Goal: Task Accomplishment & Management: Use online tool/utility

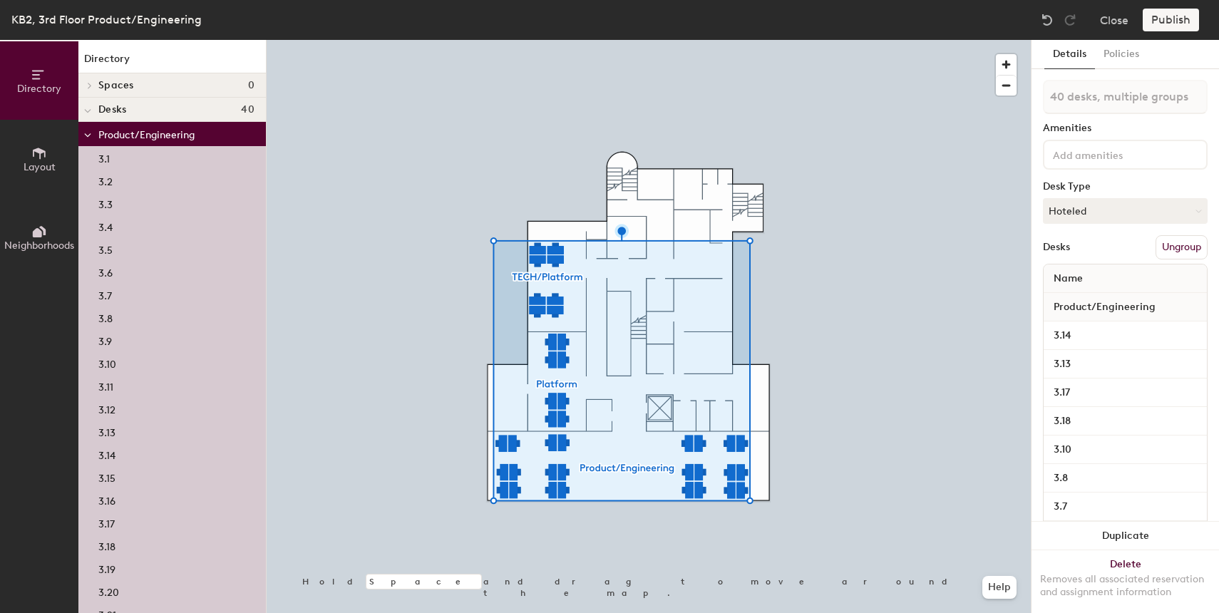
click at [1185, 251] on button "Ungroup" at bounding box center [1181, 247] width 52 height 24
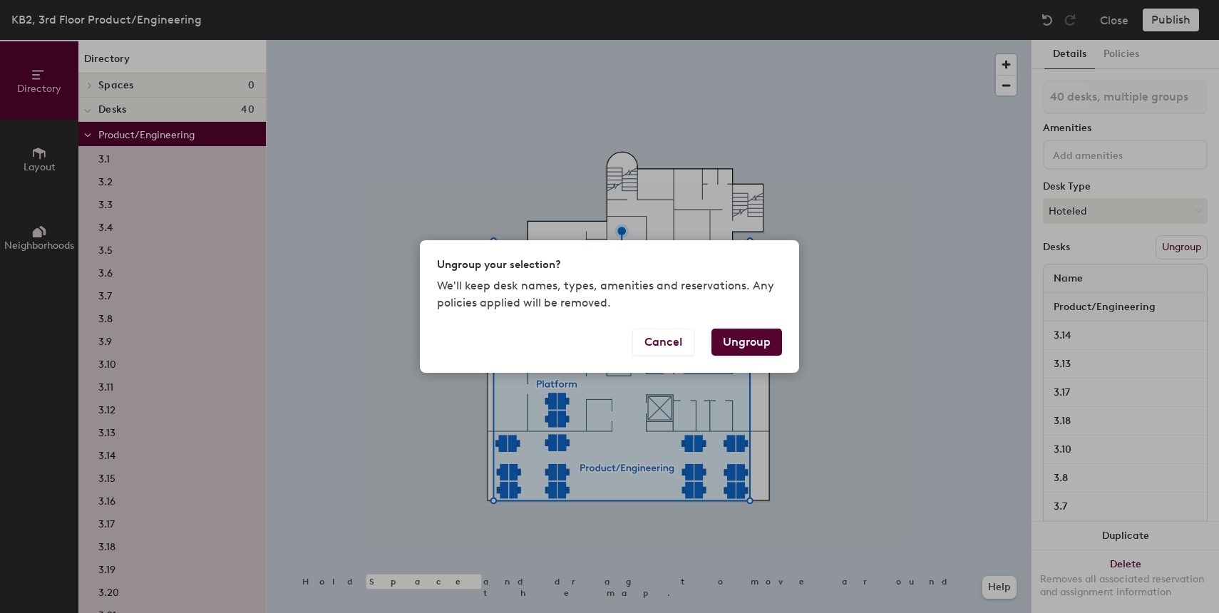
click at [759, 337] on button "Ungroup" at bounding box center [746, 342] width 71 height 27
type input "40 desks"
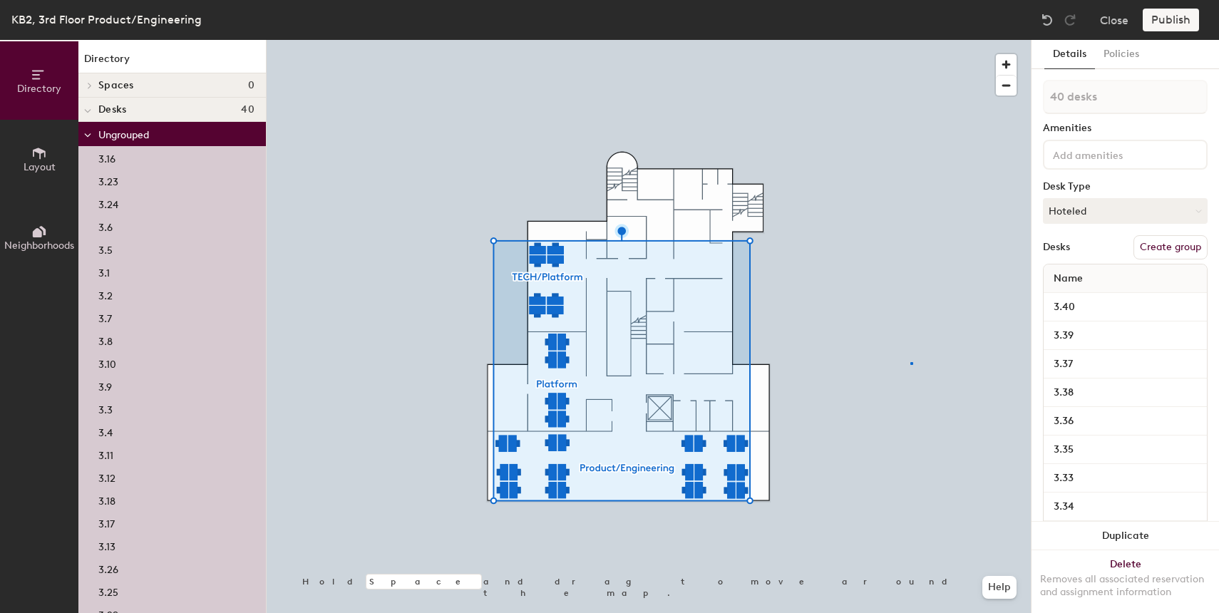
click at [910, 40] on div at bounding box center [649, 40] width 764 height 0
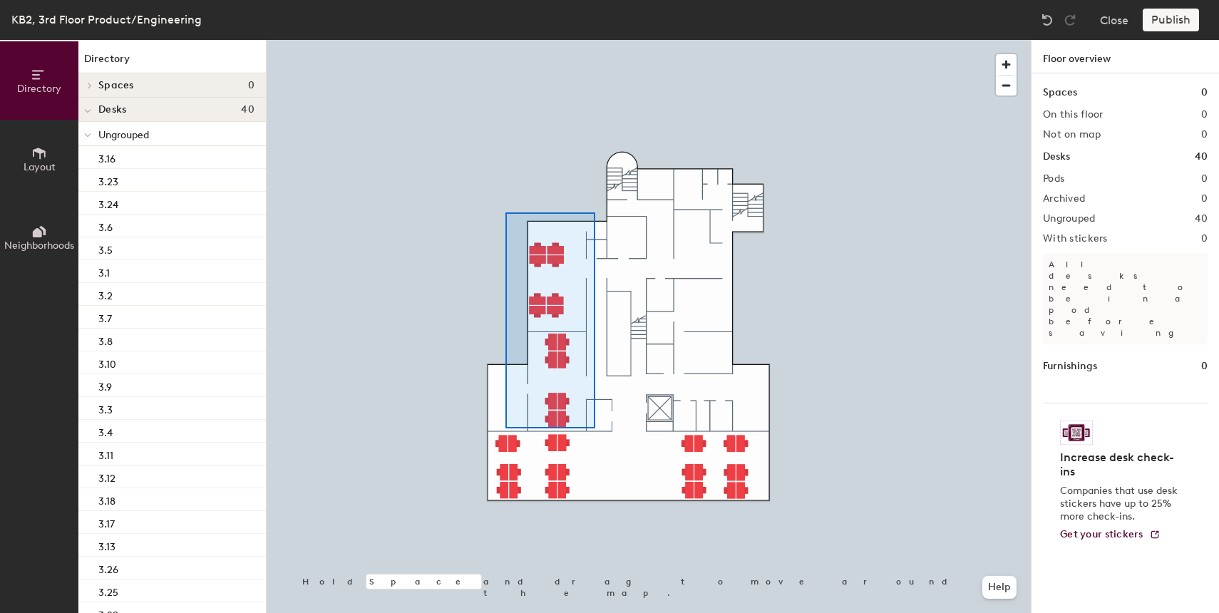
click at [505, 40] on div at bounding box center [649, 40] width 764 height 0
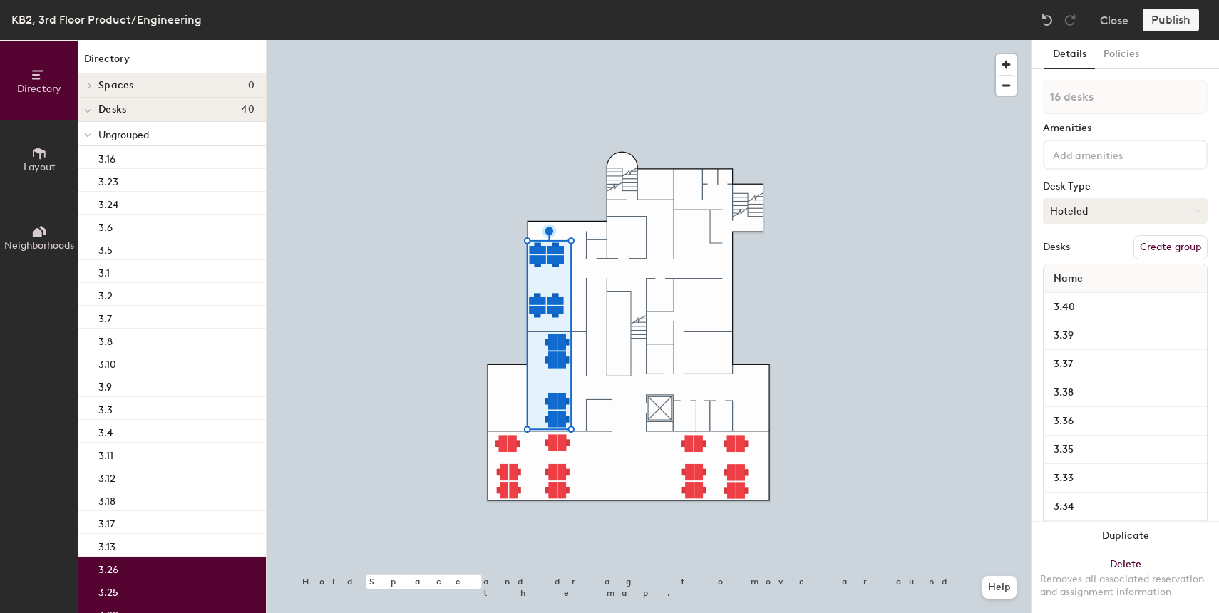
click at [1145, 221] on button "Hoteled" at bounding box center [1125, 211] width 165 height 26
click at [1111, 277] on div "Hot" at bounding box center [1114, 276] width 143 height 21
click at [1166, 249] on button "Create group" at bounding box center [1170, 247] width 74 height 24
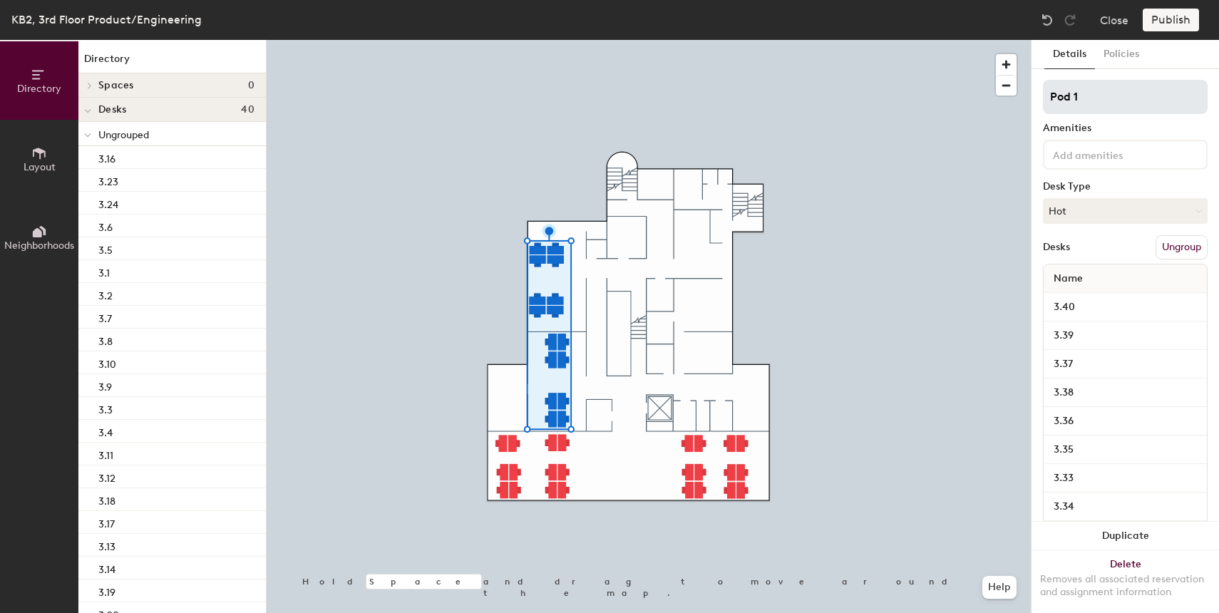
click at [1090, 103] on input "Pod 1" at bounding box center [1125, 97] width 165 height 34
type input "Hot Desks"
click at [980, 40] on div at bounding box center [649, 40] width 764 height 0
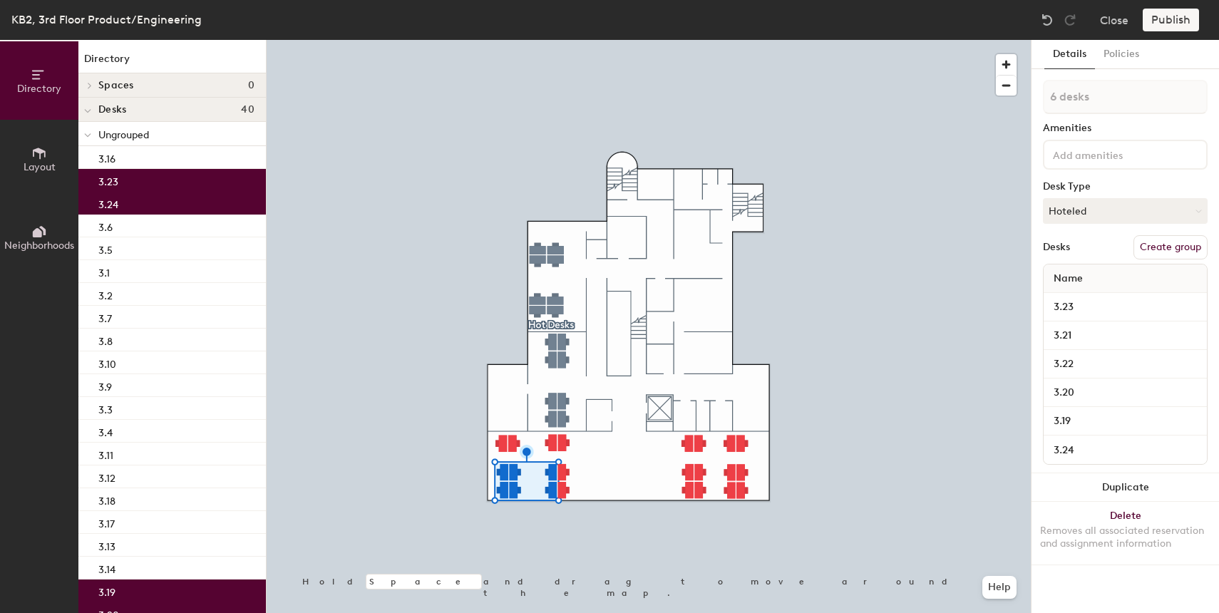
click at [1168, 248] on button "Create group" at bounding box center [1170, 247] width 74 height 24
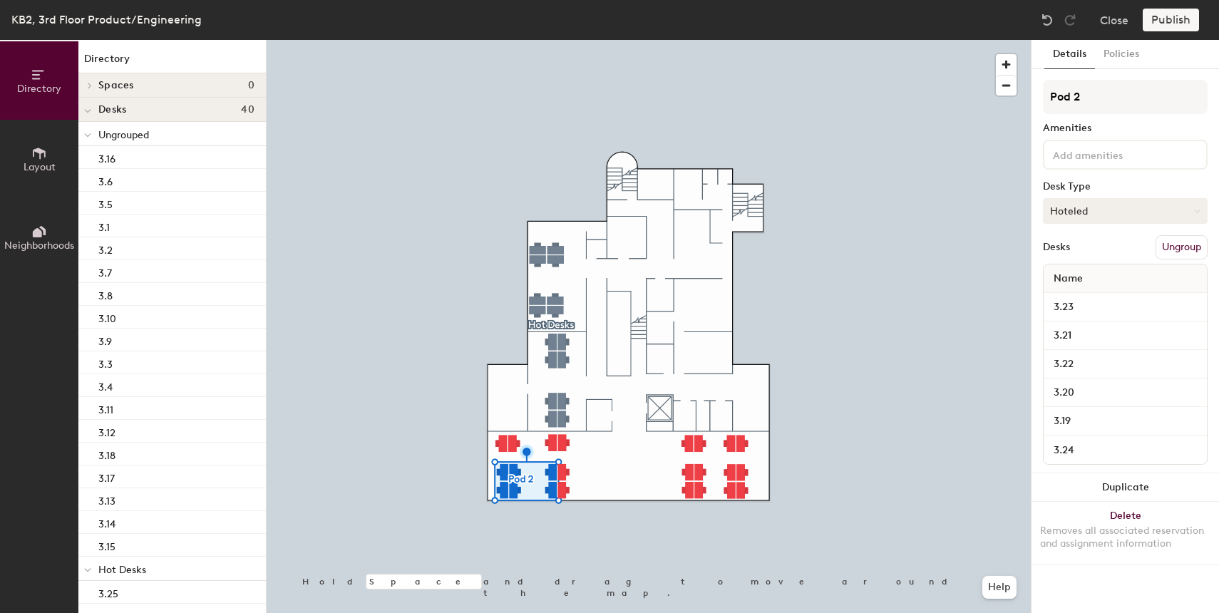
click at [1093, 212] on button "Hoteled" at bounding box center [1125, 211] width 165 height 26
click at [1080, 279] on div "Hot" at bounding box center [1114, 276] width 143 height 21
click at [1090, 101] on input "Pod 2" at bounding box center [1125, 97] width 165 height 34
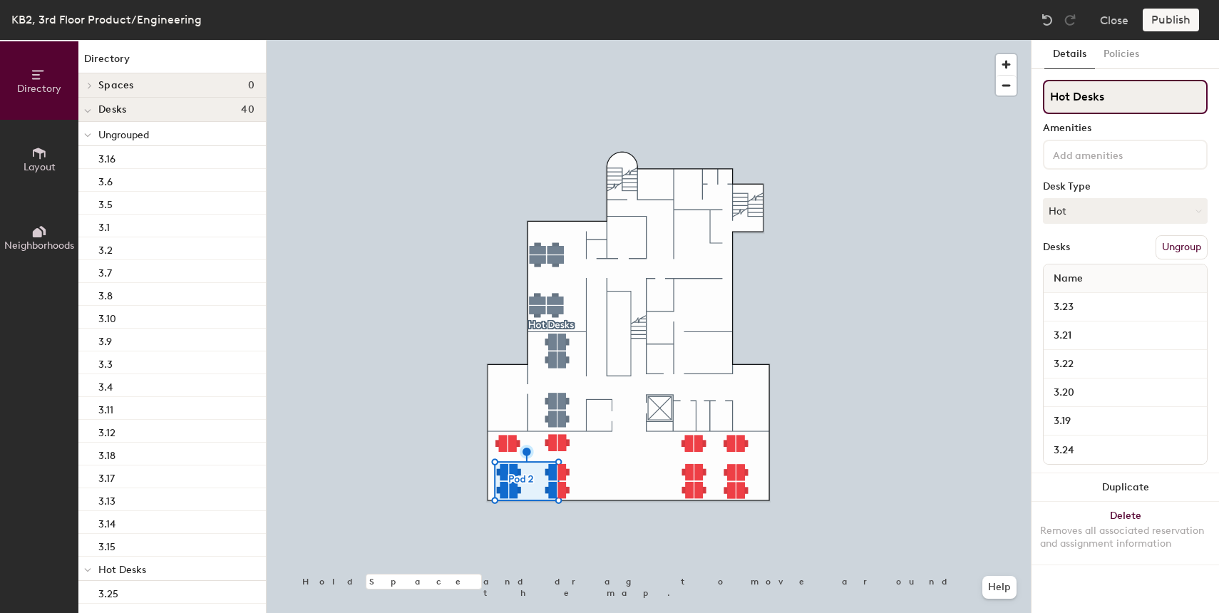
type input "Hot Desks"
click at [981, 40] on div at bounding box center [649, 40] width 764 height 0
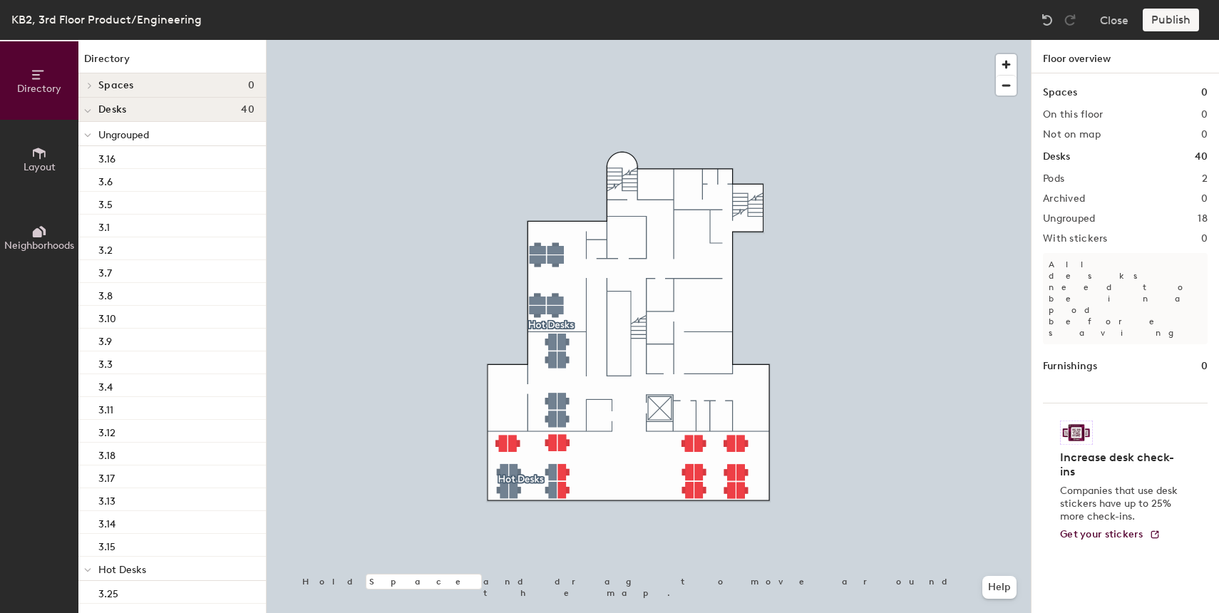
click at [741, 40] on div at bounding box center [649, 40] width 764 height 0
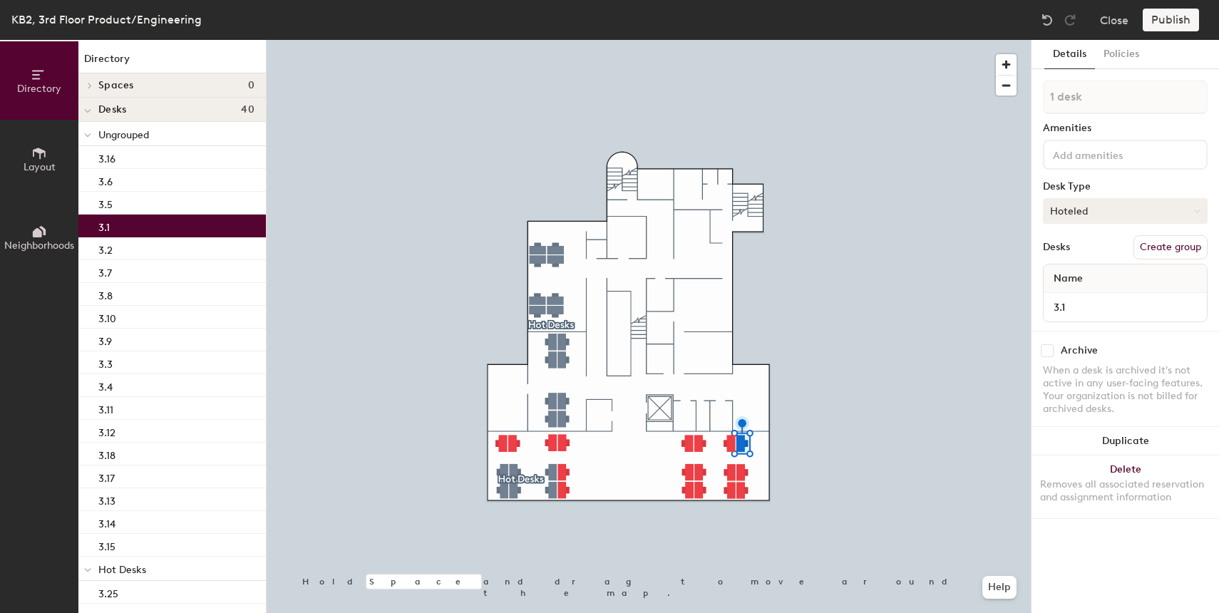
click at [1103, 214] on button "Hoteled" at bounding box center [1125, 211] width 165 height 26
click at [1084, 259] on div "Assigned" at bounding box center [1114, 254] width 143 height 21
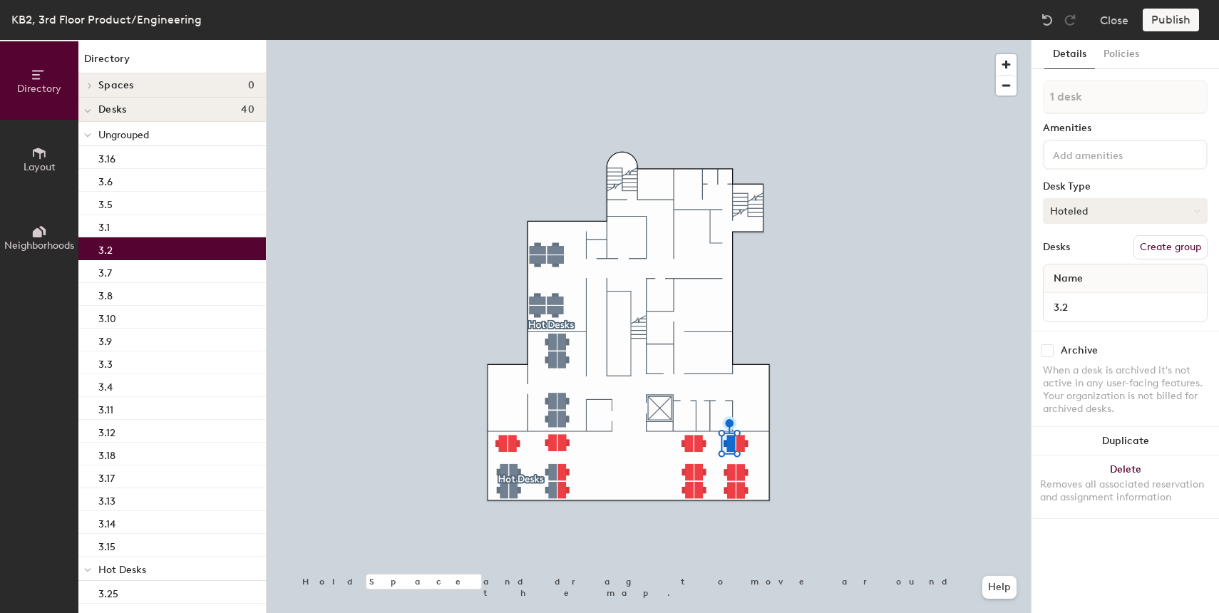
click at [1077, 217] on button "Hoteled" at bounding box center [1125, 211] width 165 height 26
click at [1066, 260] on div "Assigned" at bounding box center [1114, 254] width 143 height 21
click at [689, 40] on div at bounding box center [649, 40] width 764 height 0
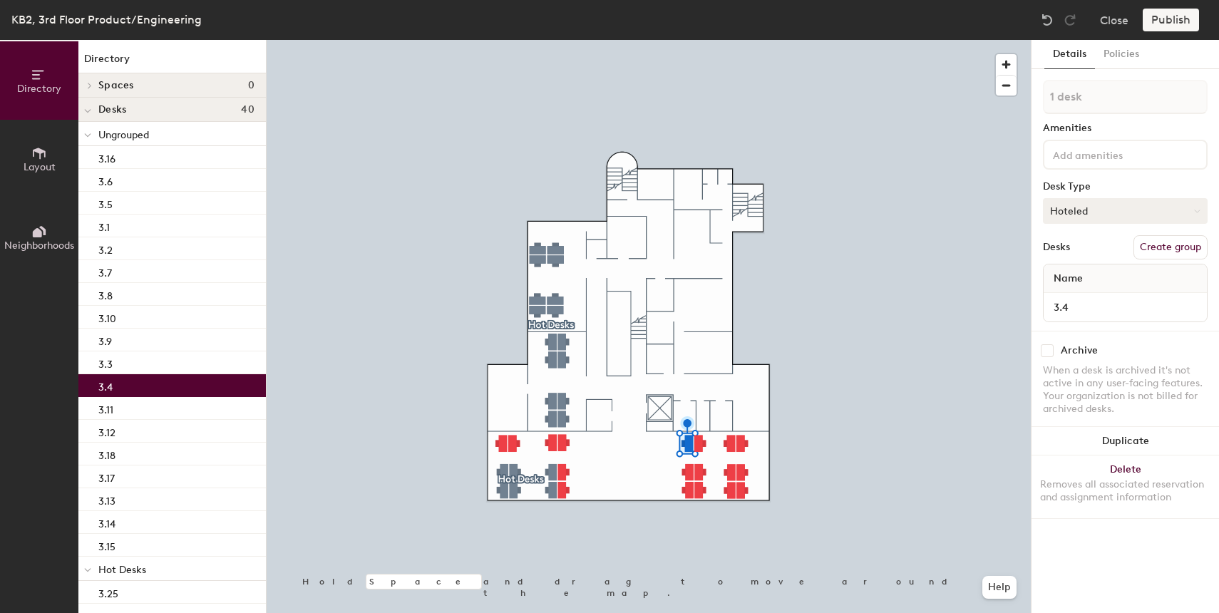
click at [1074, 218] on button "Hoteled" at bounding box center [1125, 211] width 165 height 26
click at [1053, 250] on div "Assigned" at bounding box center [1114, 254] width 143 height 21
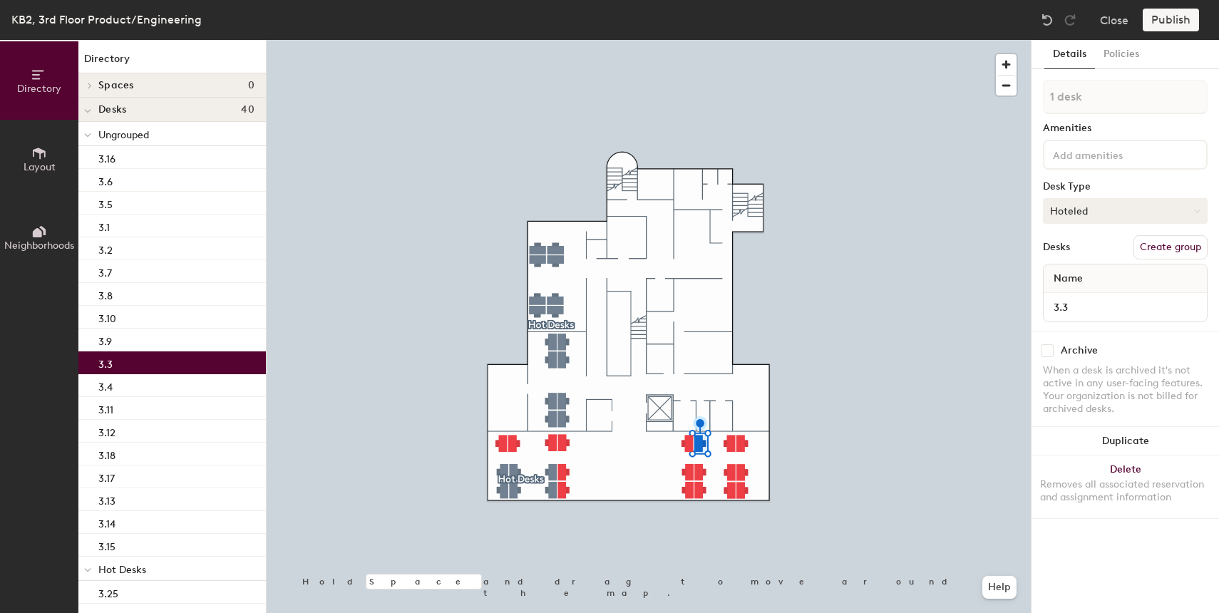
click at [1082, 207] on button "Hoteled" at bounding box center [1125, 211] width 165 height 26
click at [1068, 254] on div "Assigned" at bounding box center [1114, 254] width 143 height 21
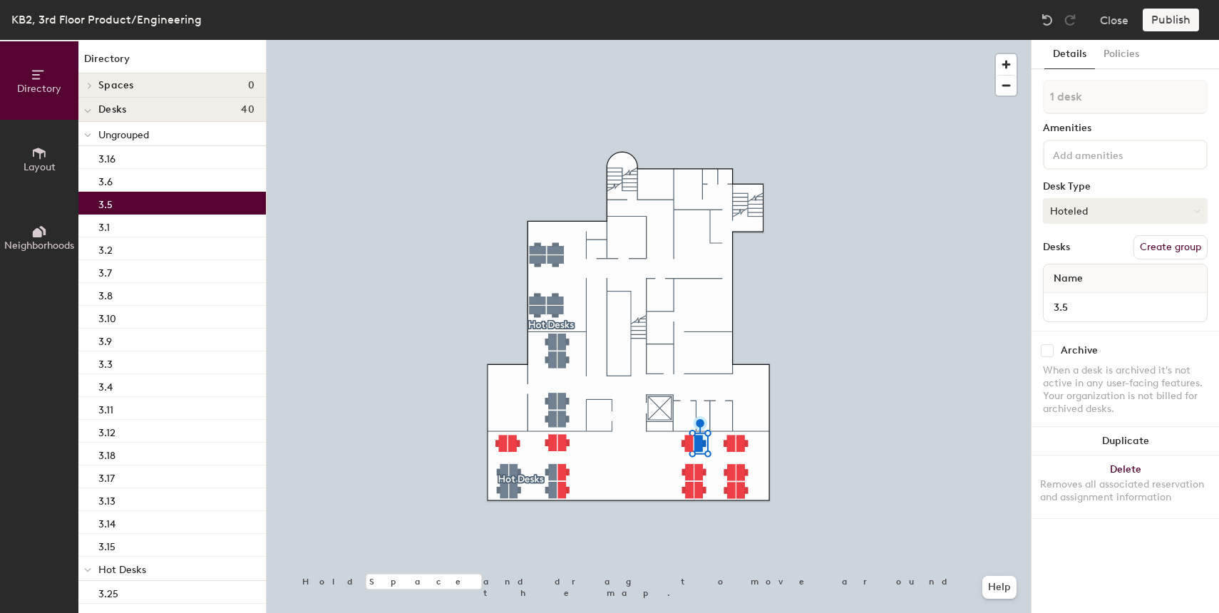
click at [1083, 203] on button "Hoteled" at bounding box center [1125, 211] width 165 height 26
click at [1072, 257] on div "Assigned" at bounding box center [1114, 254] width 143 height 21
type input "12 desks"
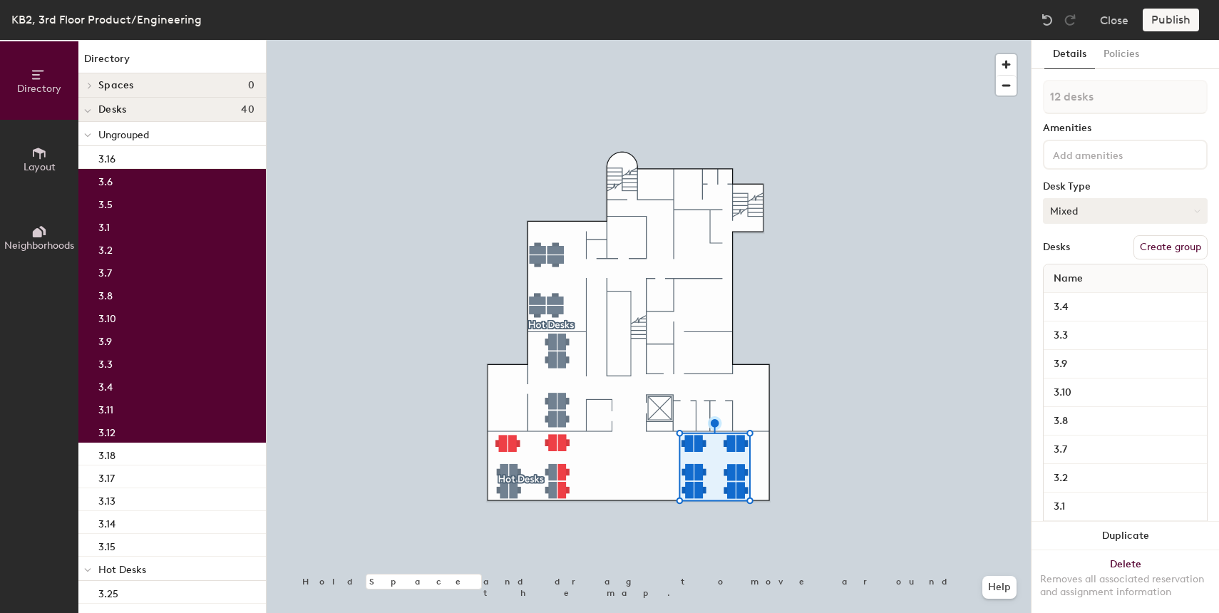
click at [1130, 213] on button "Mixed" at bounding box center [1125, 211] width 165 height 26
click at [1098, 254] on div "Assigned" at bounding box center [1114, 254] width 143 height 21
click at [909, 40] on div at bounding box center [649, 40] width 764 height 0
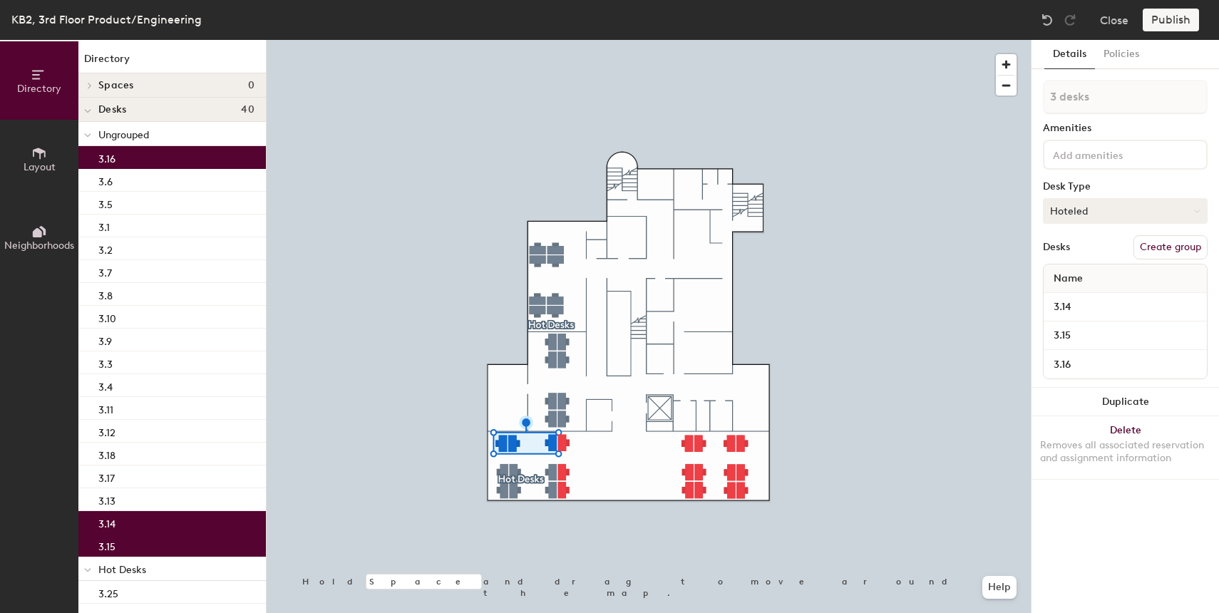
click at [1105, 204] on button "Hoteled" at bounding box center [1125, 211] width 165 height 26
click at [1092, 252] on div "Assigned" at bounding box center [1114, 254] width 143 height 21
type input "1 desk"
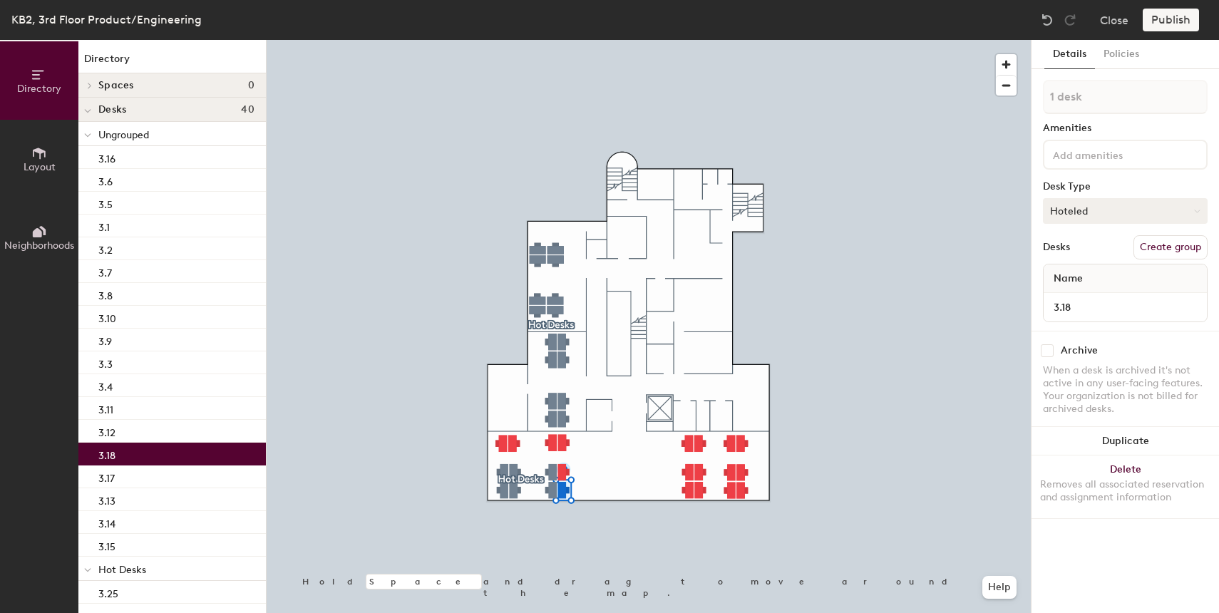
click at [1078, 204] on button "Hoteled" at bounding box center [1125, 211] width 165 height 26
click at [1082, 262] on div "Assigned" at bounding box center [1114, 254] width 143 height 21
click at [614, 40] on div at bounding box center [649, 40] width 764 height 0
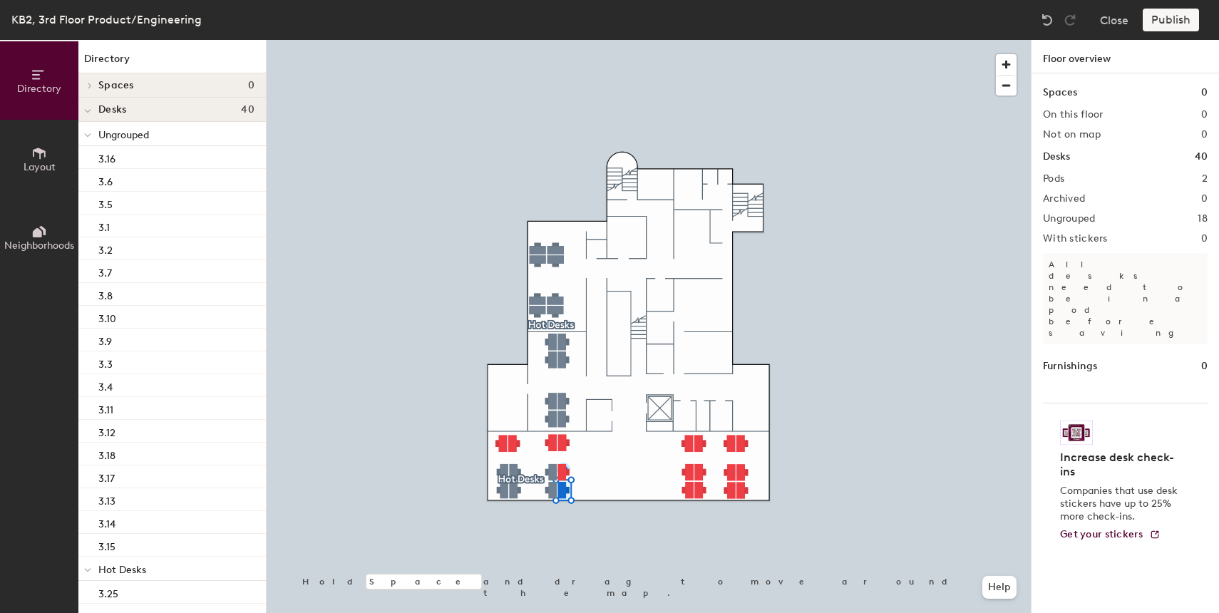
click at [564, 40] on div at bounding box center [649, 40] width 764 height 0
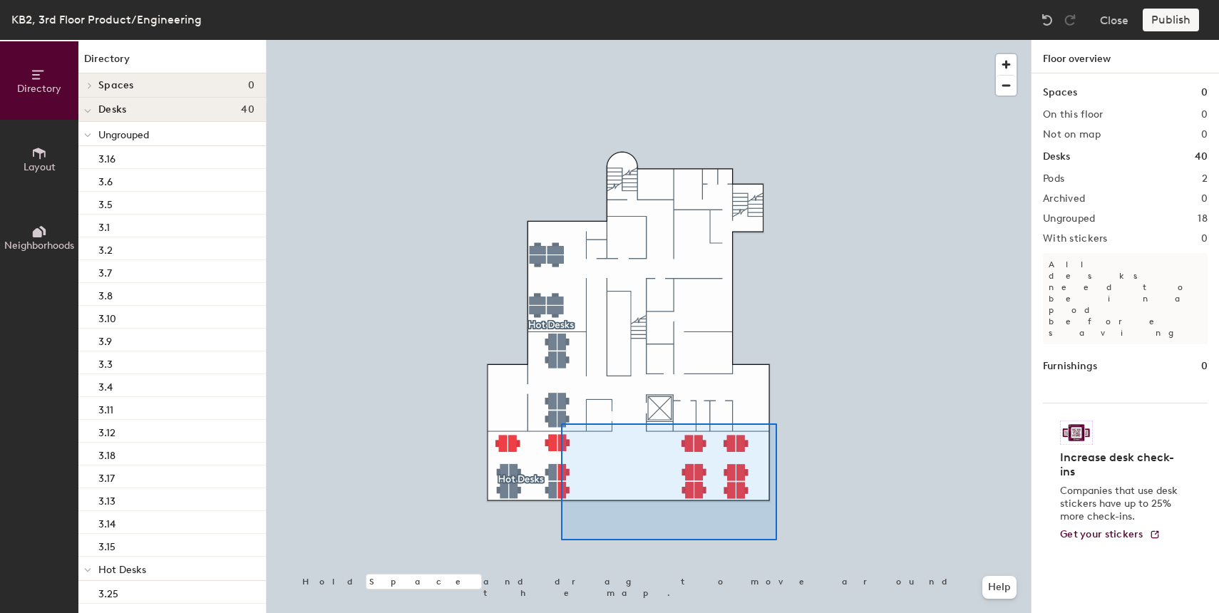
click at [562, 40] on div at bounding box center [649, 40] width 764 height 0
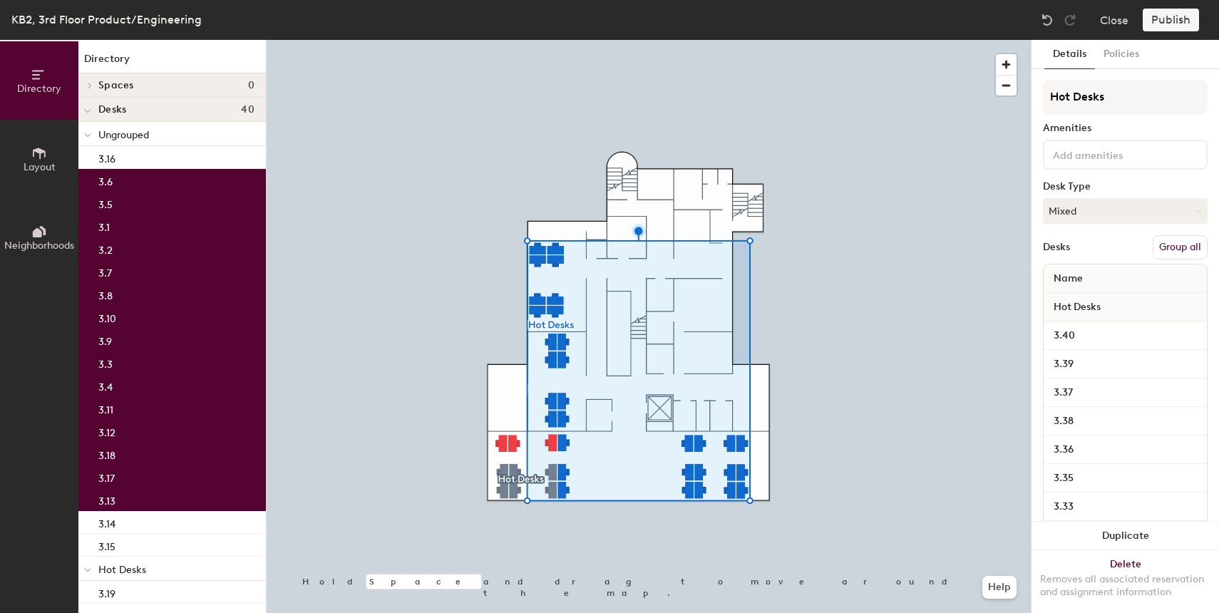
click at [768, 40] on div at bounding box center [649, 40] width 764 height 0
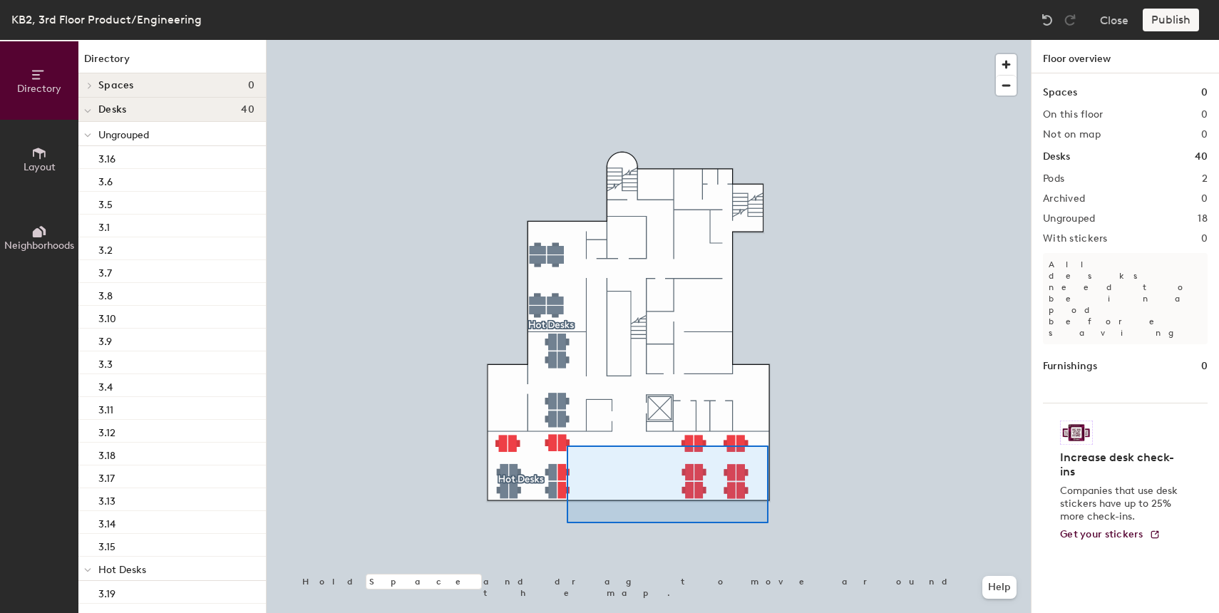
click at [564, 40] on div at bounding box center [649, 40] width 764 height 0
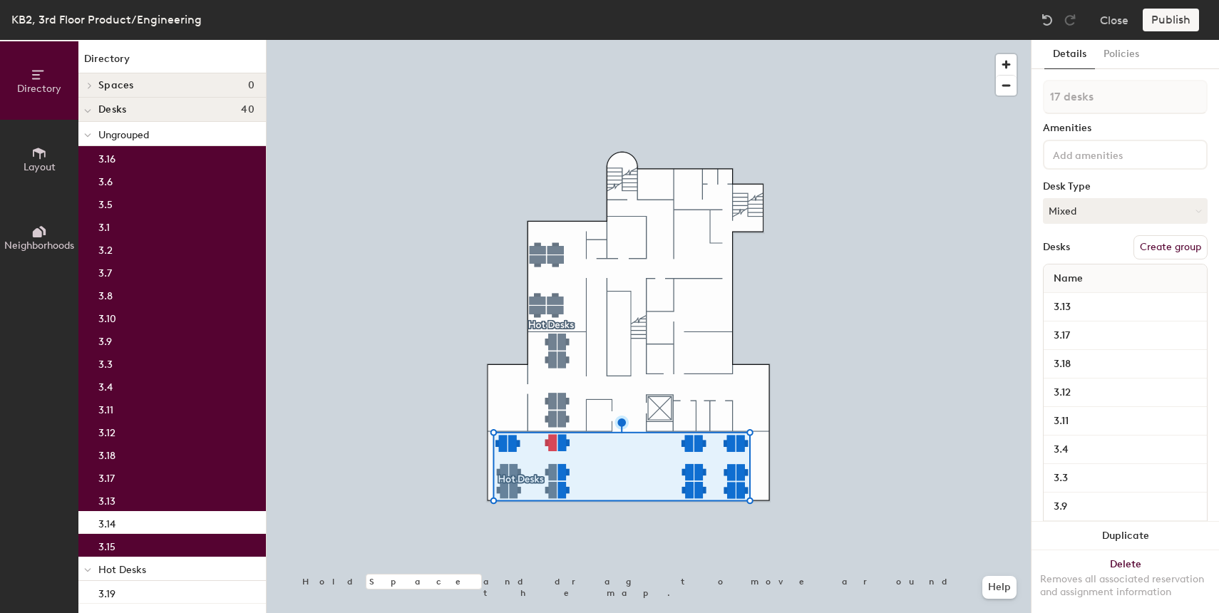
type input "18 desks"
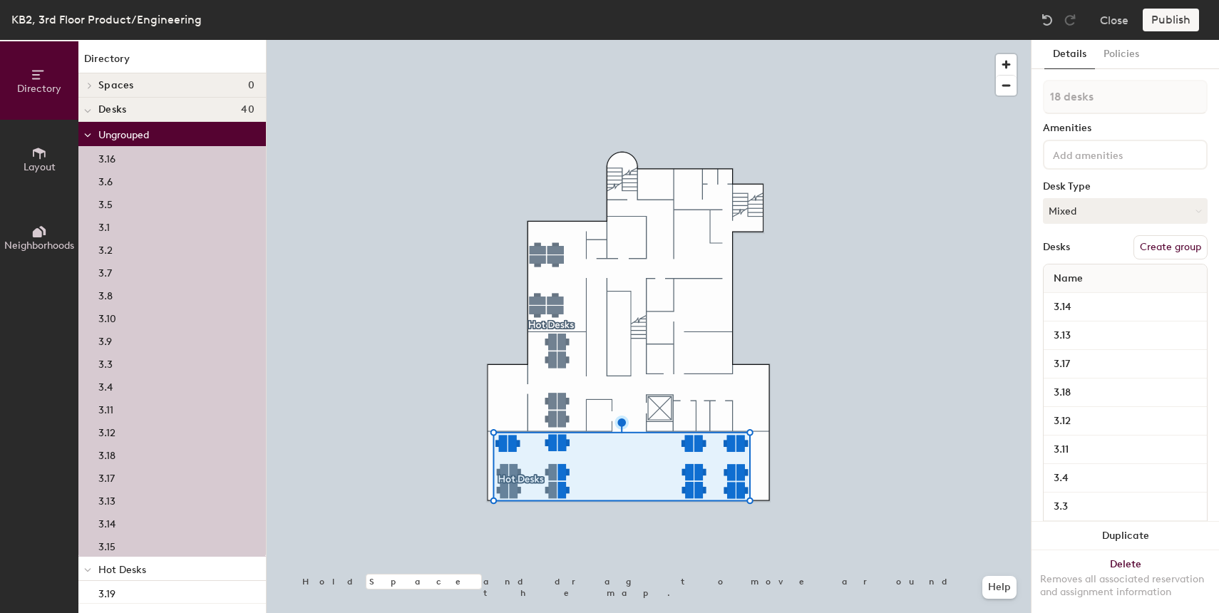
click at [1162, 249] on button "Create group" at bounding box center [1170, 247] width 74 height 24
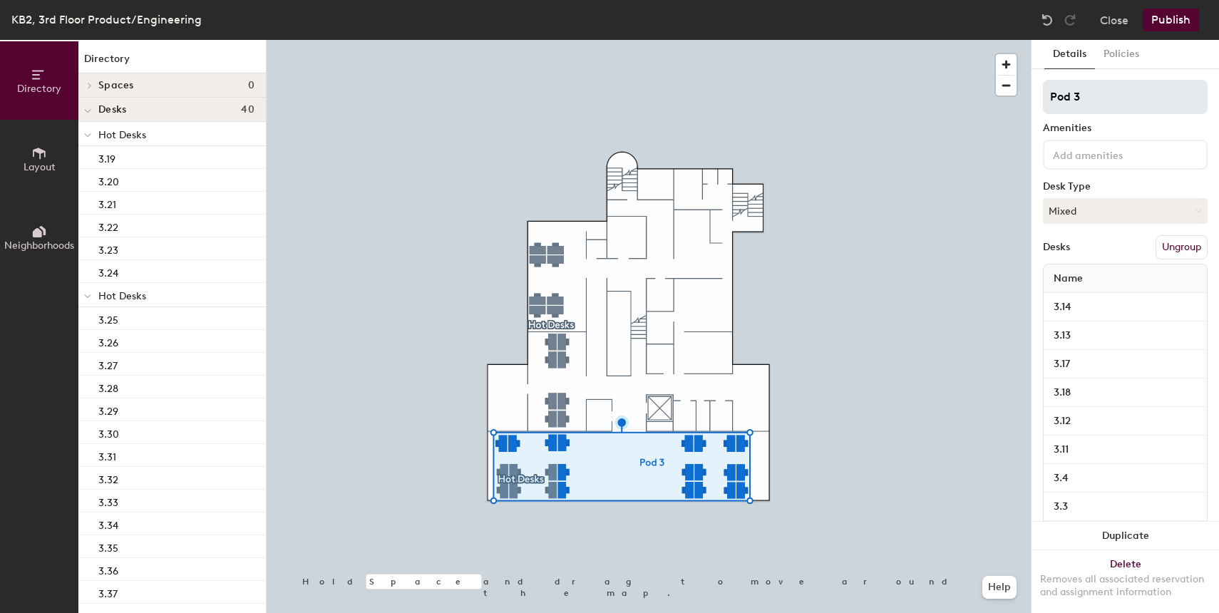
click at [1093, 108] on input "Pod 3" at bounding box center [1125, 97] width 165 height 34
type input "TECH"
click at [1162, 21] on button "Publish" at bounding box center [1171, 20] width 56 height 23
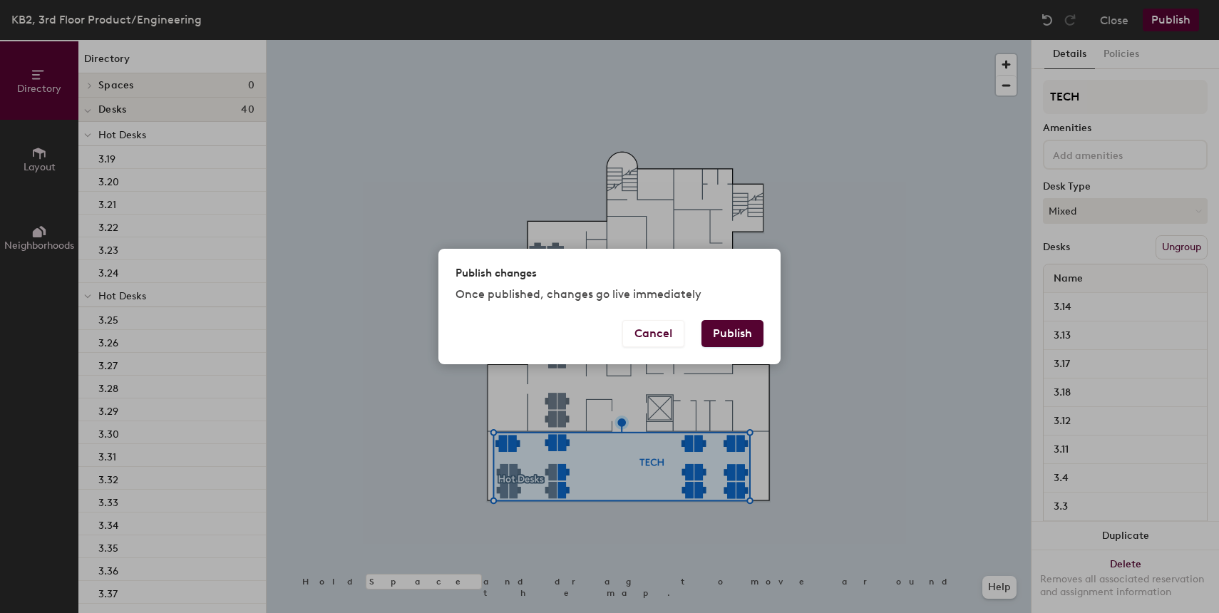
click at [743, 340] on button "Publish" at bounding box center [732, 333] width 62 height 27
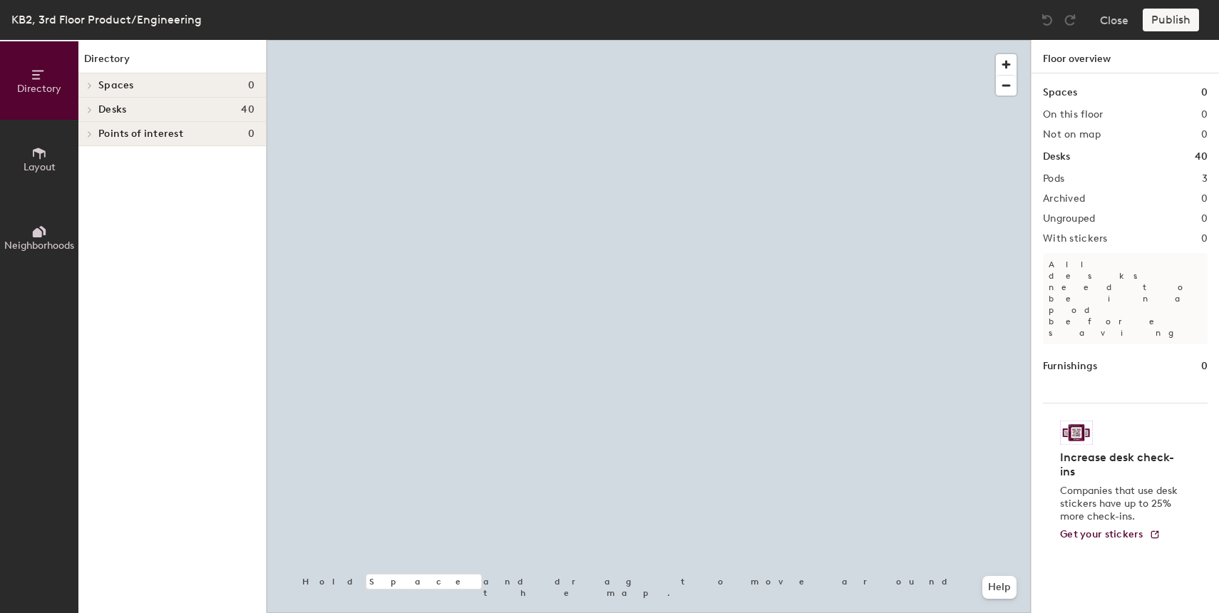
click at [557, 40] on div at bounding box center [649, 40] width 764 height 0
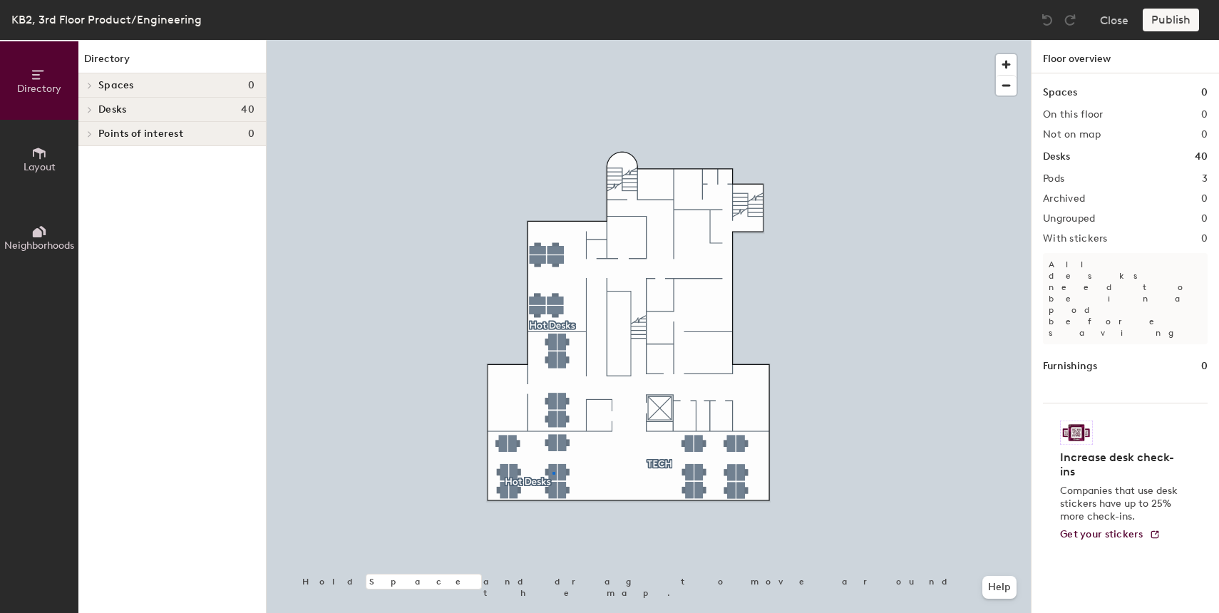
click at [552, 40] on div at bounding box center [649, 40] width 764 height 0
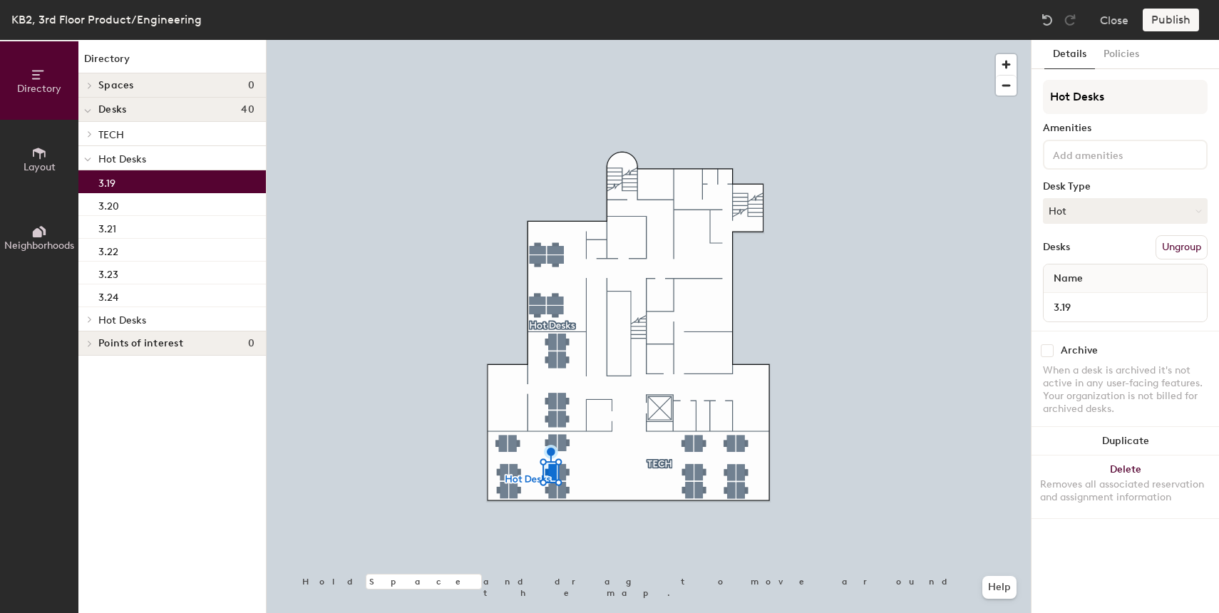
click at [1198, 244] on button "Ungroup" at bounding box center [1181, 247] width 52 height 24
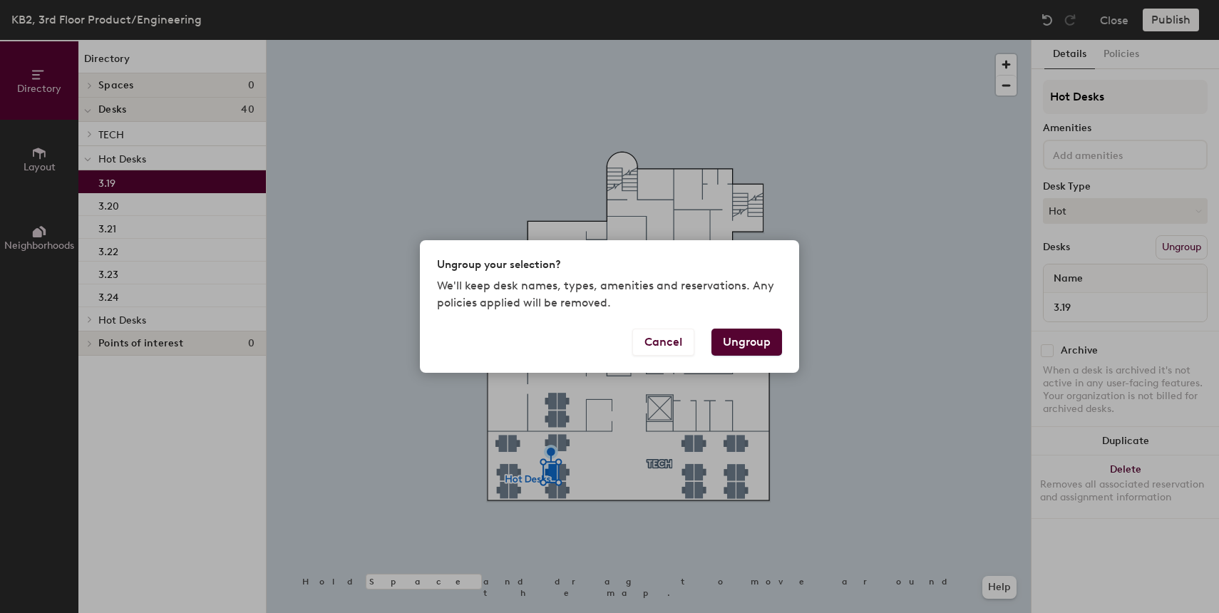
click at [773, 339] on button "Ungroup" at bounding box center [746, 342] width 71 height 27
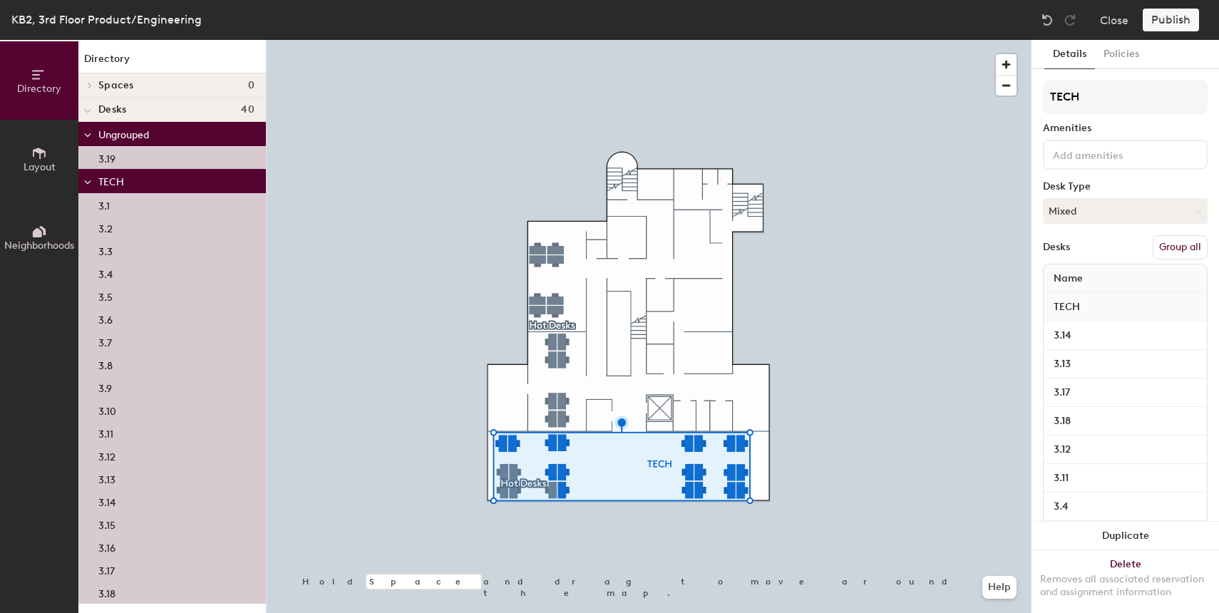
click at [1174, 247] on button "Group all" at bounding box center [1180, 247] width 55 height 24
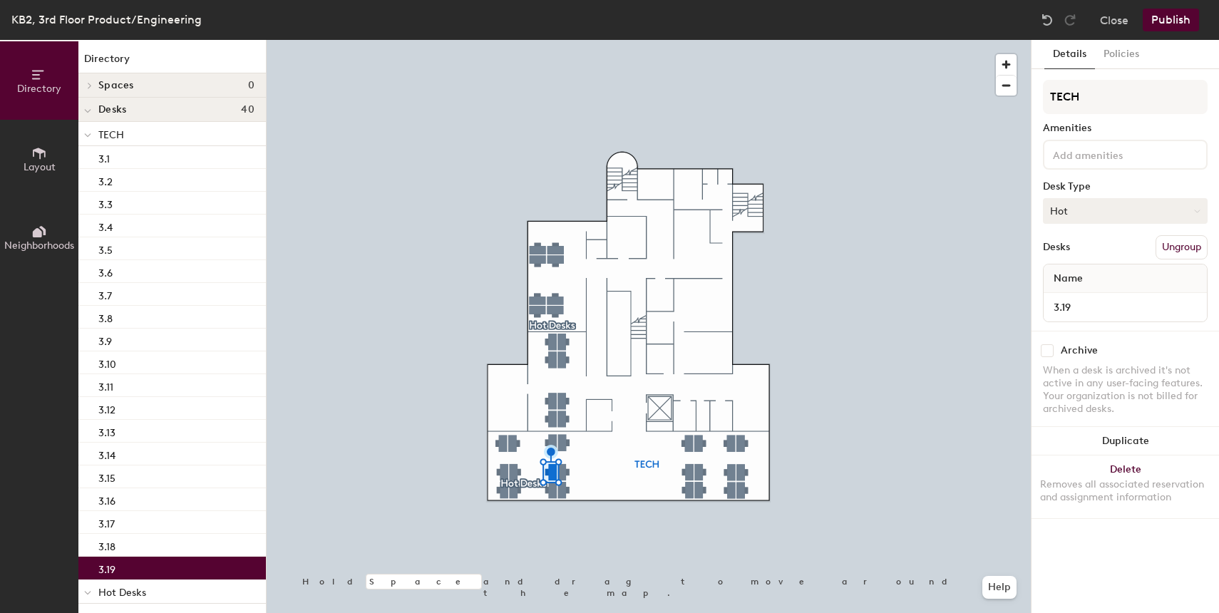
click at [1073, 210] on button "Hot" at bounding box center [1125, 211] width 165 height 26
click at [1090, 253] on div "Assigned" at bounding box center [1114, 254] width 143 height 21
click at [1178, 24] on button "Publish" at bounding box center [1171, 20] width 56 height 23
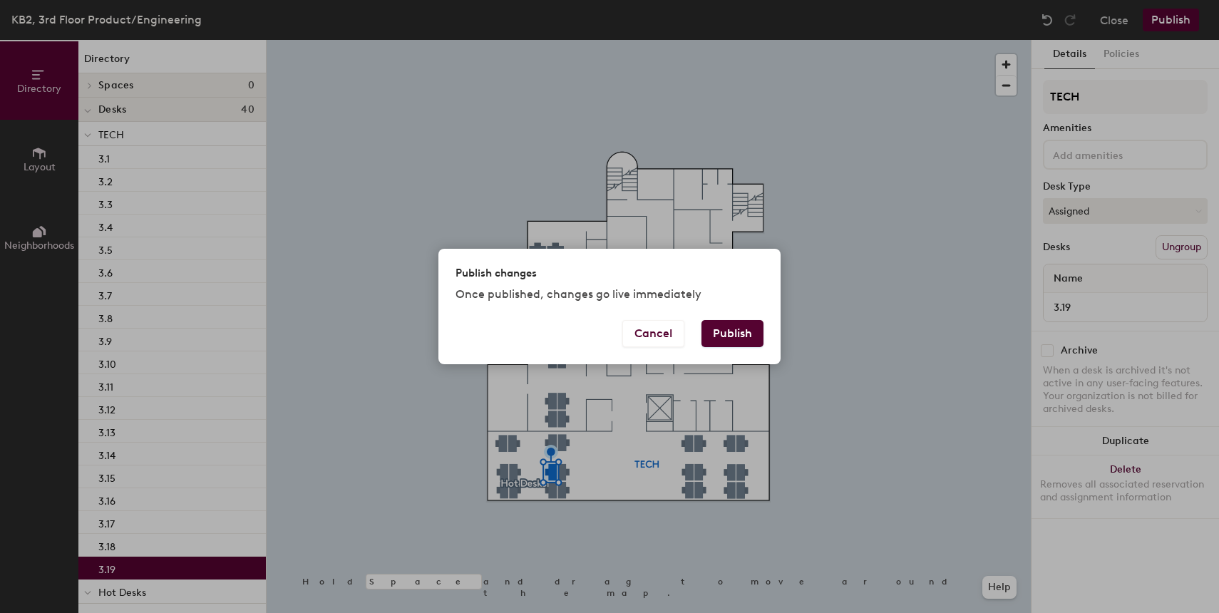
click at [734, 341] on button "Publish" at bounding box center [732, 333] width 62 height 27
